Goal: Task Accomplishment & Management: Use online tool/utility

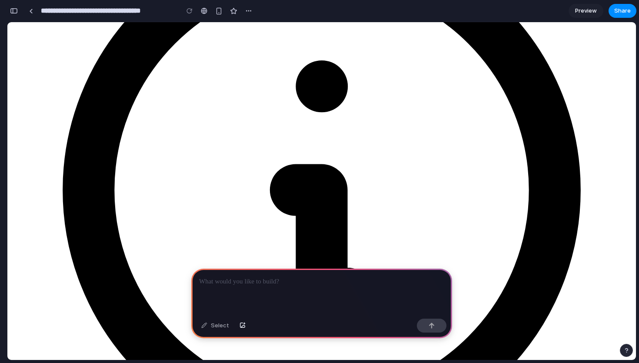
scroll to position [194, 0]
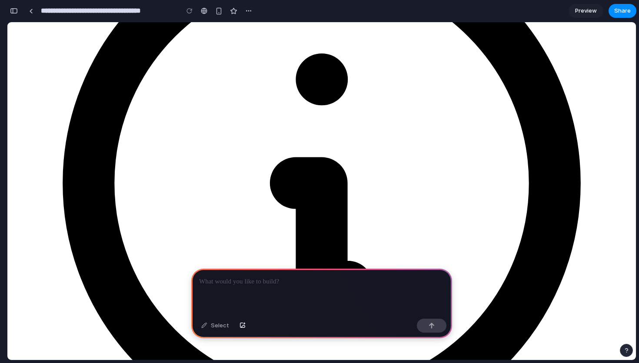
click at [326, 274] on div at bounding box center [321, 292] width 261 height 47
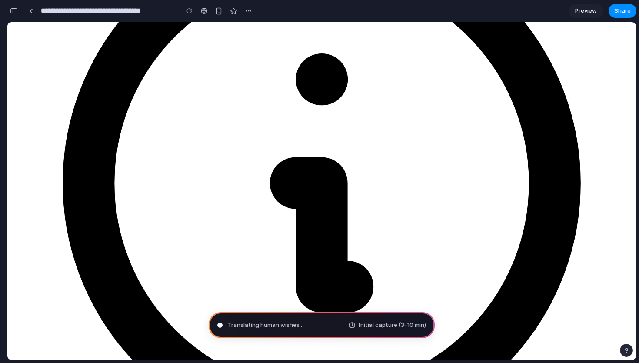
type input "**********"
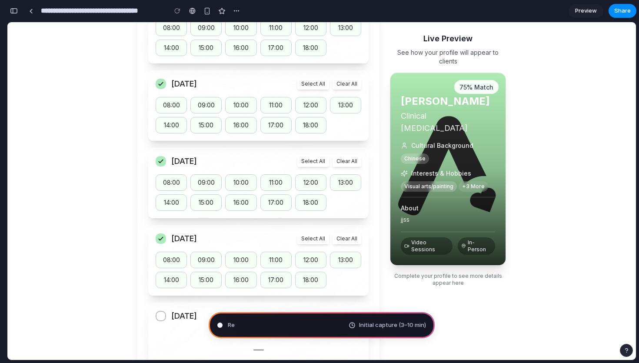
scroll to position [562, 0]
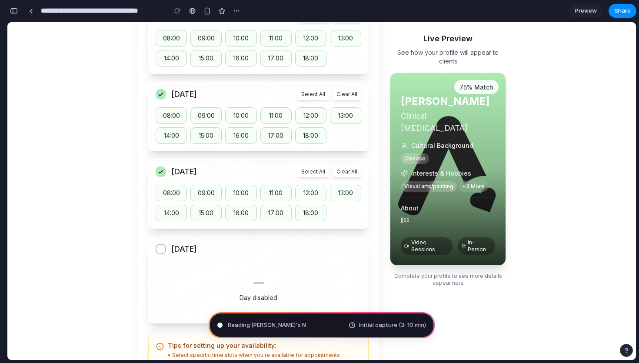
click at [316, 322] on div "Reading Lenny's N Initial capture (3–10 min)" at bounding box center [322, 325] width 226 height 26
click at [400, 324] on span "Initial capture (3–10 min)" at bounding box center [392, 325] width 67 height 9
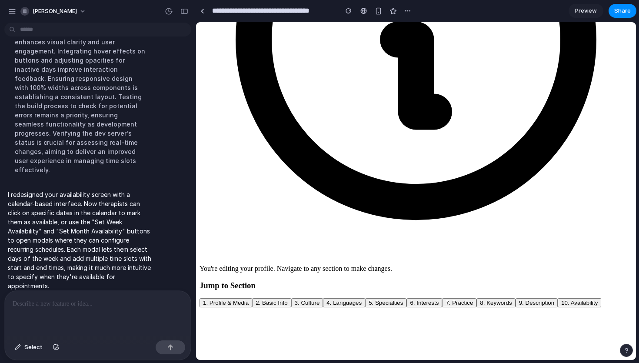
scroll to position [259, 0]
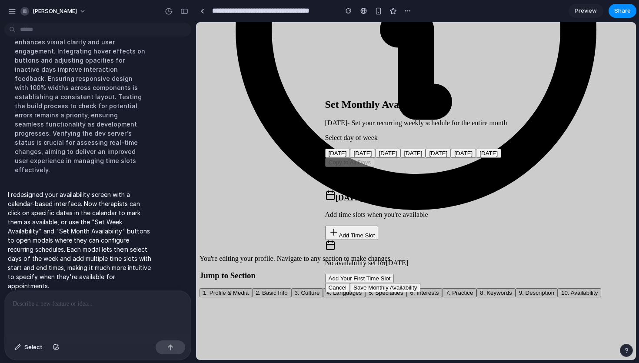
click at [375, 158] on button "Tuesday" at bounding box center [362, 153] width 25 height 9
click at [401, 158] on button "Wednesday" at bounding box center [387, 153] width 25 height 9
click at [405, 158] on button "Thursday" at bounding box center [413, 153] width 25 height 9
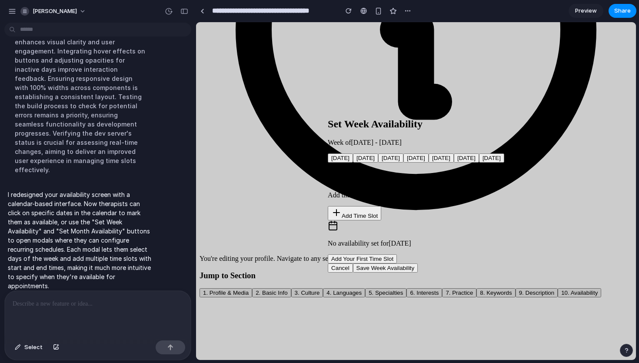
click at [504, 118] on div "Set Week Availability Week of Oct 13 - Oct 19, 2025" at bounding box center [416, 132] width 177 height 28
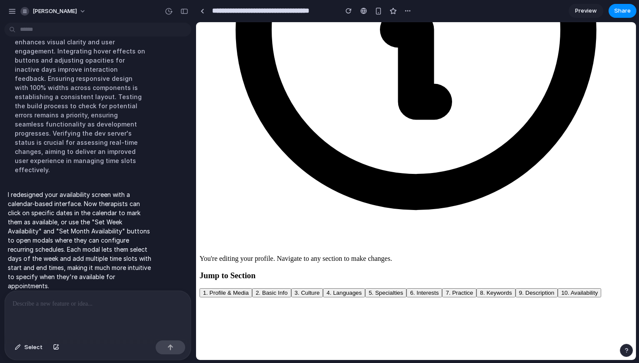
click at [124, 299] on p at bounding box center [98, 304] width 170 height 10
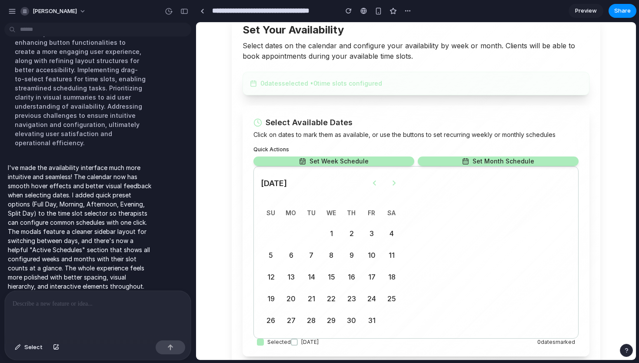
scroll to position [221, 0]
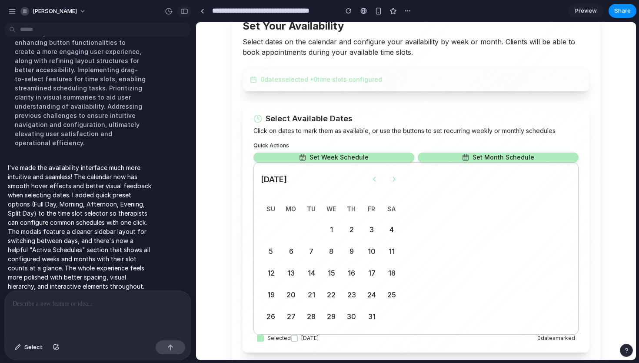
click at [184, 10] on div "button" at bounding box center [184, 11] width 8 height 6
click at [184, 10] on div "quentin-dai this is my availability screen for therapists to input their availa…" at bounding box center [98, 181] width 196 height 363
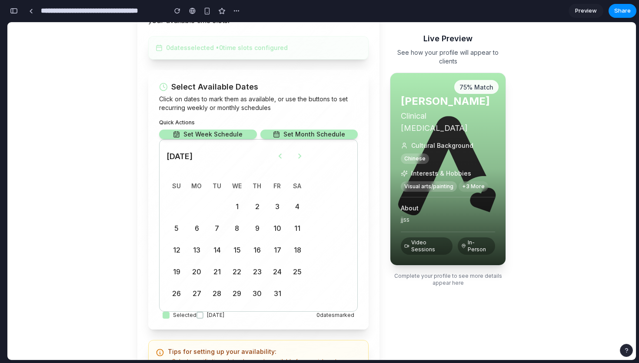
scroll to position [260, 0]
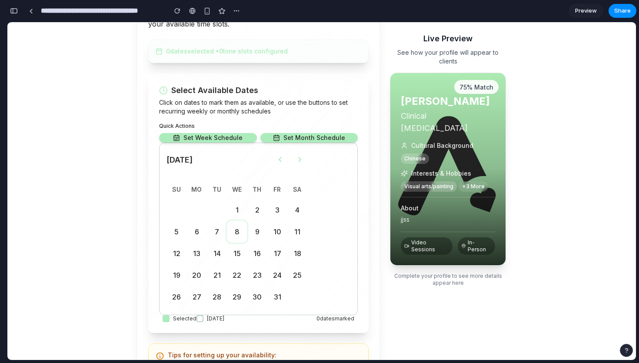
click at [240, 230] on button "8" at bounding box center [237, 232] width 20 height 22
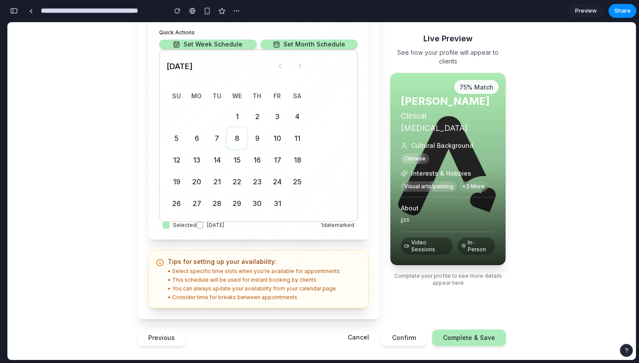
scroll to position [208, 0]
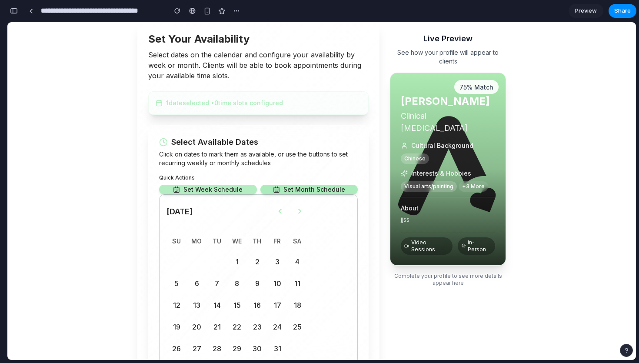
click at [222, 188] on button "Set Week Schedule" at bounding box center [208, 190] width 98 height 10
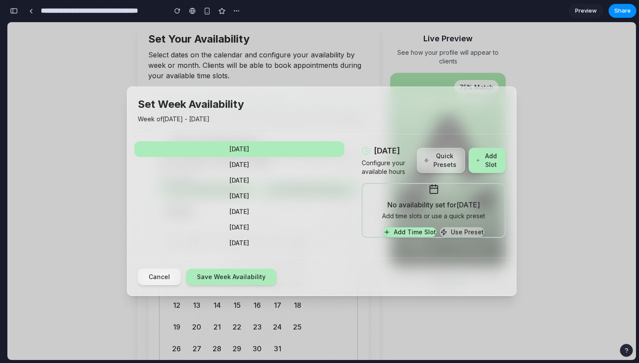
click at [281, 163] on button "Tuesday" at bounding box center [239, 165] width 210 height 16
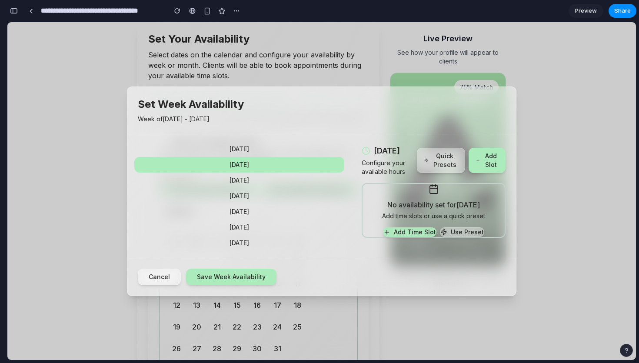
click at [427, 229] on button "Add Time Slot" at bounding box center [409, 232] width 53 height 10
select select "*****"
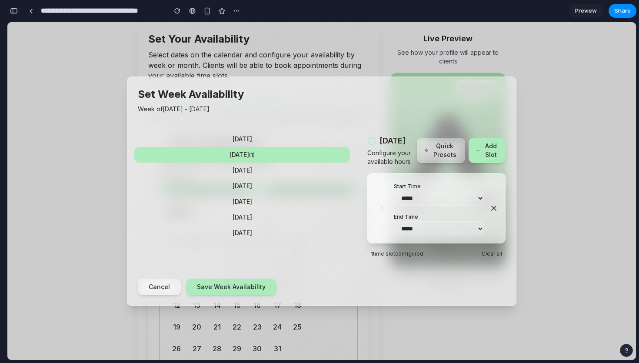
click at [464, 227] on select "***** ***** ***** ***** ***** ***** ***** ***** ***** ***** ***** ***** ***** *…" at bounding box center [439, 228] width 90 height 15
select select "*****"
click at [394, 221] on select "***** ***** ***** ***** ***** ***** ***** ***** ***** ***** ***** ***** ***** *…" at bounding box center [439, 228] width 90 height 15
click at [478, 277] on div "Cancel Save Week Availability" at bounding box center [321, 287] width 389 height 38
click at [497, 150] on button "Add Slot" at bounding box center [487, 150] width 37 height 25
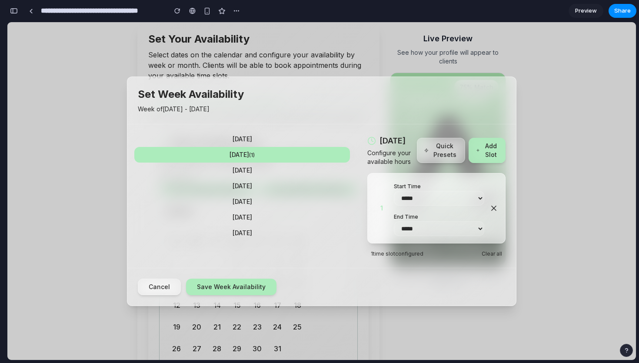
select select "*****"
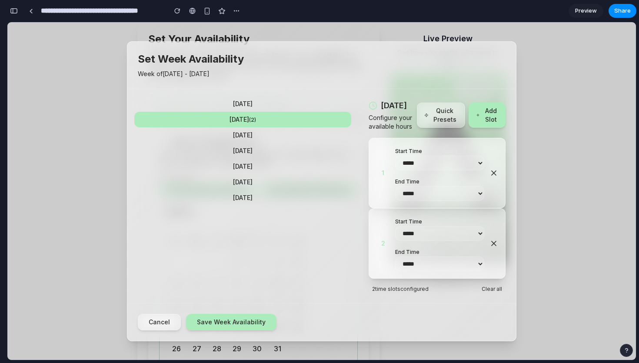
click at [492, 242] on icon "Remove time slot" at bounding box center [494, 243] width 9 height 9
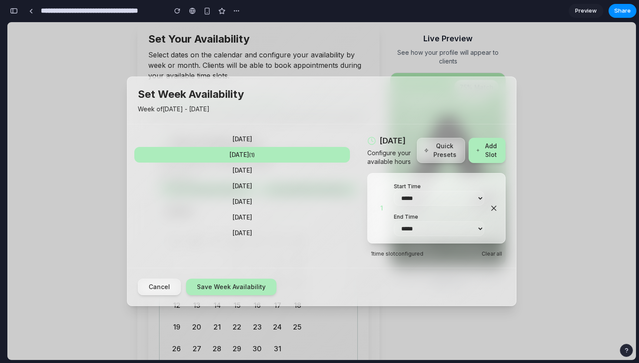
click at [284, 166] on button "Wednesday" at bounding box center [242, 171] width 216 height 16
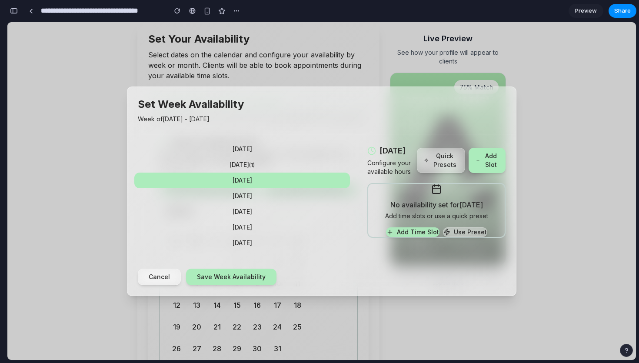
click at [415, 229] on button "Add Time Slot" at bounding box center [412, 232] width 53 height 10
select select "*****"
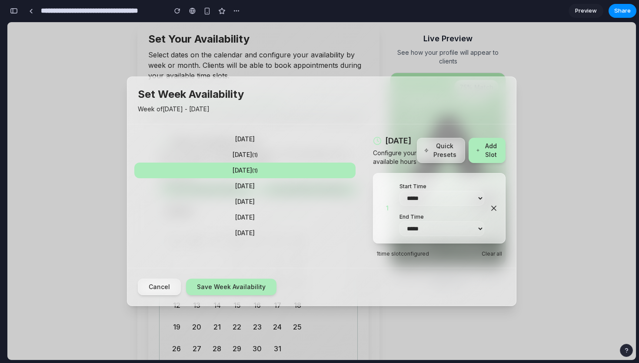
click at [449, 155] on button "Quick Presets" at bounding box center [441, 150] width 48 height 25
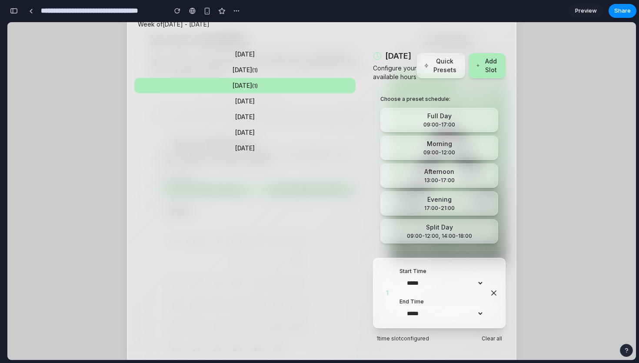
click at [463, 126] on div "09:00-17:00" at bounding box center [439, 124] width 107 height 7
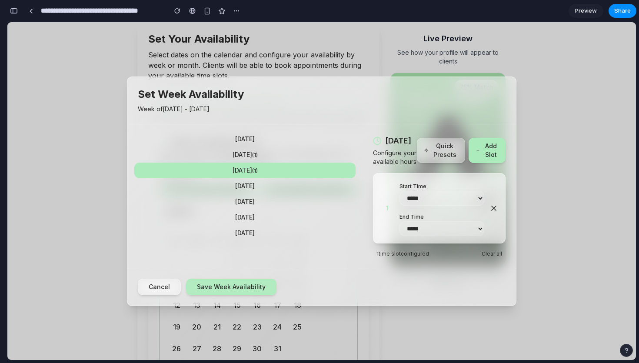
click at [257, 288] on button "Save Week Availability" at bounding box center [231, 287] width 90 height 17
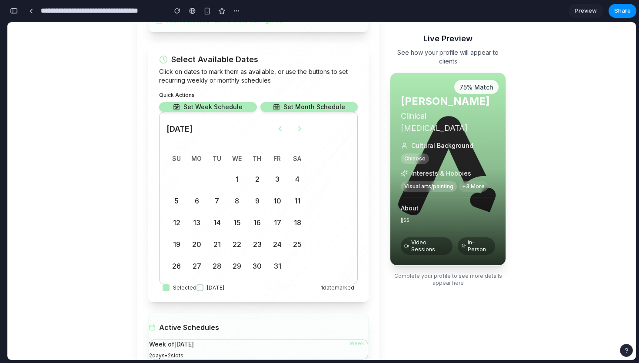
scroll to position [292, 0]
click at [304, 105] on button "Set Month Schedule" at bounding box center [310, 106] width 98 height 10
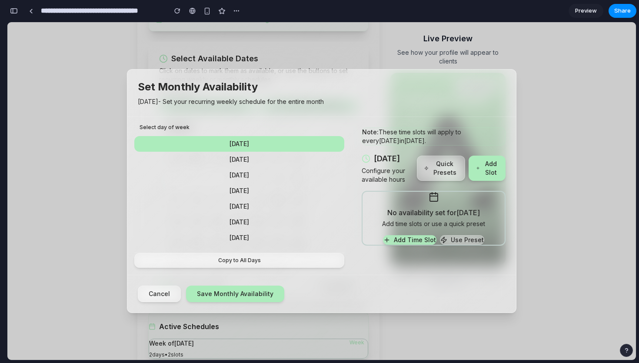
click at [410, 245] on button "Add Time Slot" at bounding box center [409, 240] width 53 height 10
select select "*****"
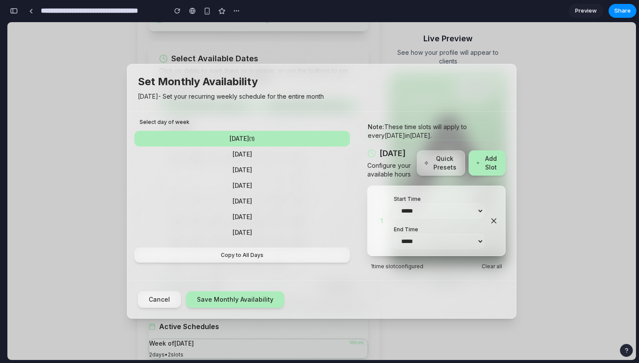
click at [459, 280] on div "Note: These time slots will apply to every Monday in October 2025 . Monday Conf…" at bounding box center [436, 196] width 159 height 169
click at [167, 297] on button "Cancel" at bounding box center [159, 299] width 43 height 17
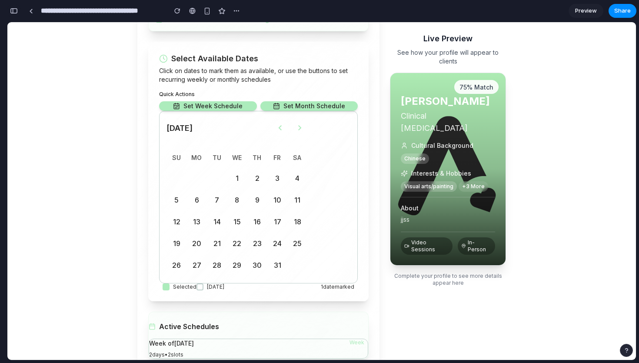
click at [15, 11] on div "button" at bounding box center [14, 11] width 8 height 6
click at [15, 11] on div "**********" at bounding box center [319, 181] width 639 height 363
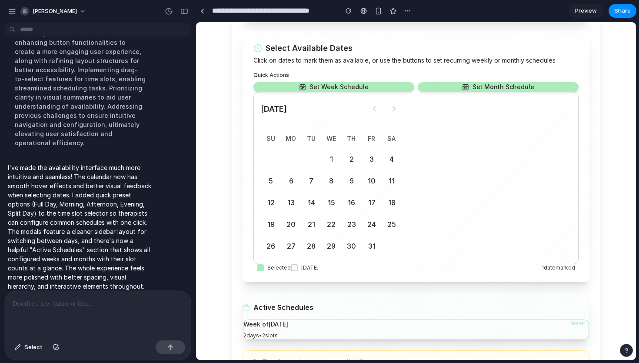
click at [120, 302] on p at bounding box center [98, 304] width 170 height 10
click at [53, 347] on div "button" at bounding box center [56, 347] width 6 height 5
click at [159, 302] on p at bounding box center [98, 304] width 170 height 10
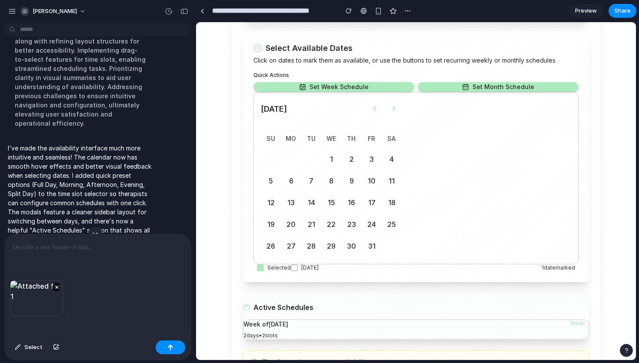
click at [93, 246] on p at bounding box center [98, 247] width 170 height 10
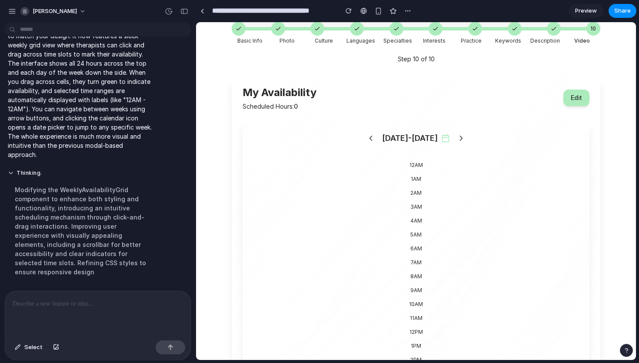
scroll to position [157, 0]
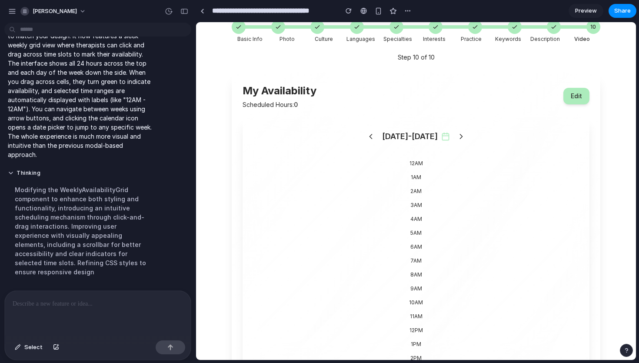
click at [420, 162] on div "12AM" at bounding box center [416, 164] width 325 height 14
click at [402, 166] on div "12AM" at bounding box center [416, 164] width 325 height 14
click at [457, 137] on icon at bounding box center [461, 136] width 9 height 9
click at [375, 135] on icon at bounding box center [371, 136] width 9 height 9
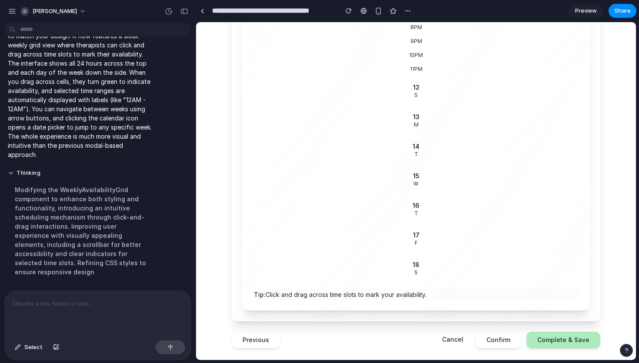
scroll to position [573, 0]
drag, startPoint x: 379, startPoint y: 135, endPoint x: 398, endPoint y: 137, distance: 19.7
click at [399, 137] on div "14 T" at bounding box center [416, 149] width 325 height 30
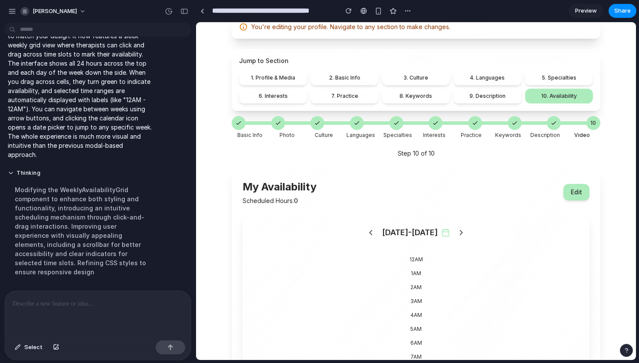
scroll to position [0, 0]
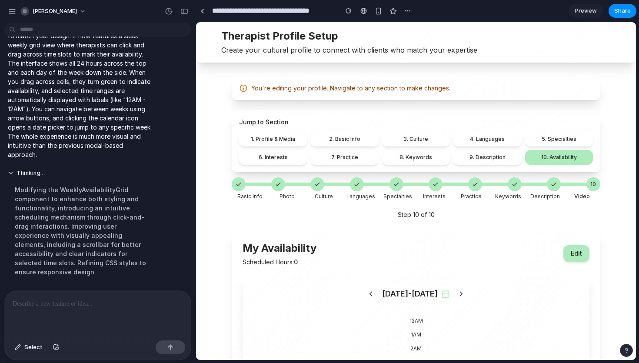
click at [100, 302] on p at bounding box center [98, 304] width 170 height 10
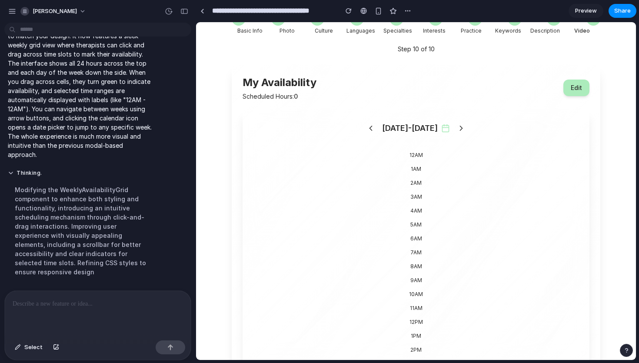
scroll to position [170, 0]
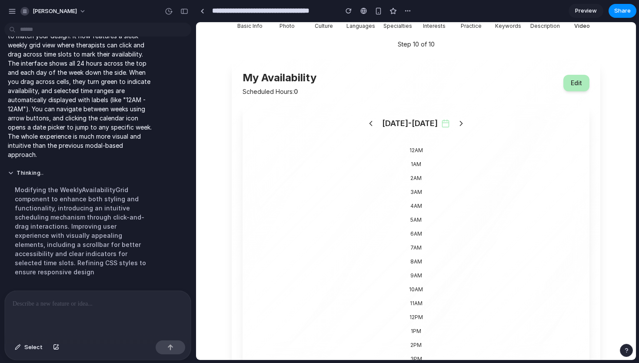
click at [100, 211] on div "Modifying the WeeklyAvailabilityGrid component to enhance both styling and func…" at bounding box center [80, 231] width 145 height 102
click at [384, 195] on div "3AM" at bounding box center [416, 192] width 325 height 14
click at [143, 142] on p "I completely redesigned the availability interface to match your design! It now…" at bounding box center [80, 90] width 145 height 137
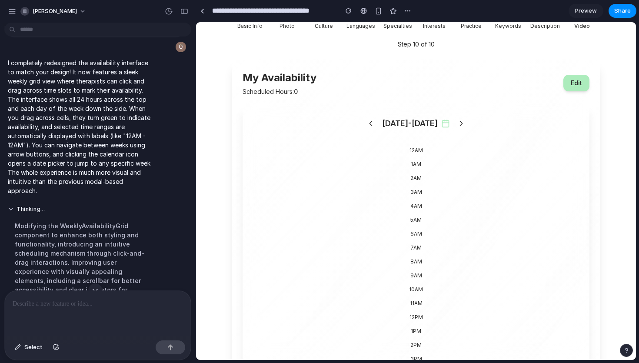
scroll to position [477, 0]
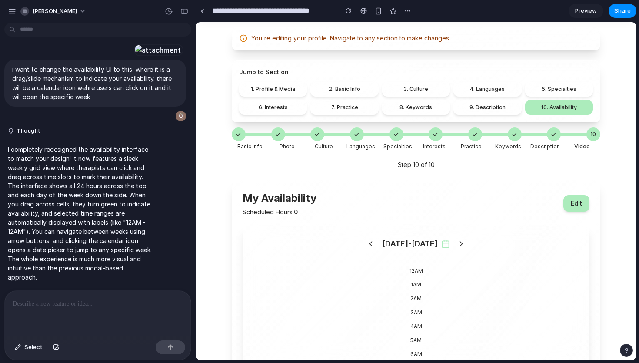
scroll to position [158, 0]
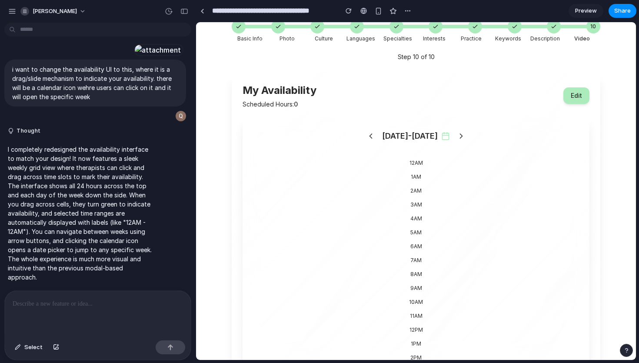
click at [457, 140] on icon at bounding box center [461, 136] width 9 height 9
drag, startPoint x: 411, startPoint y: 165, endPoint x: 447, endPoint y: 165, distance: 35.7
click at [447, 165] on div "12AM" at bounding box center [416, 163] width 325 height 14
click at [95, 297] on div at bounding box center [98, 314] width 186 height 46
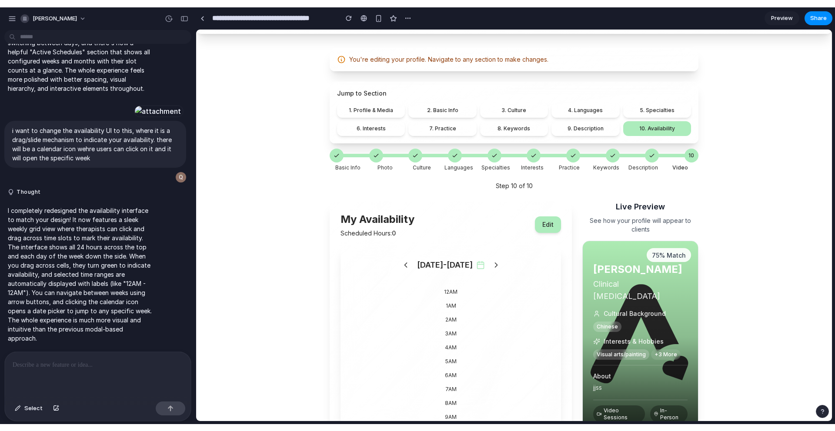
scroll to position [419, 0]
